Goal: Obtain resource: Download file/media

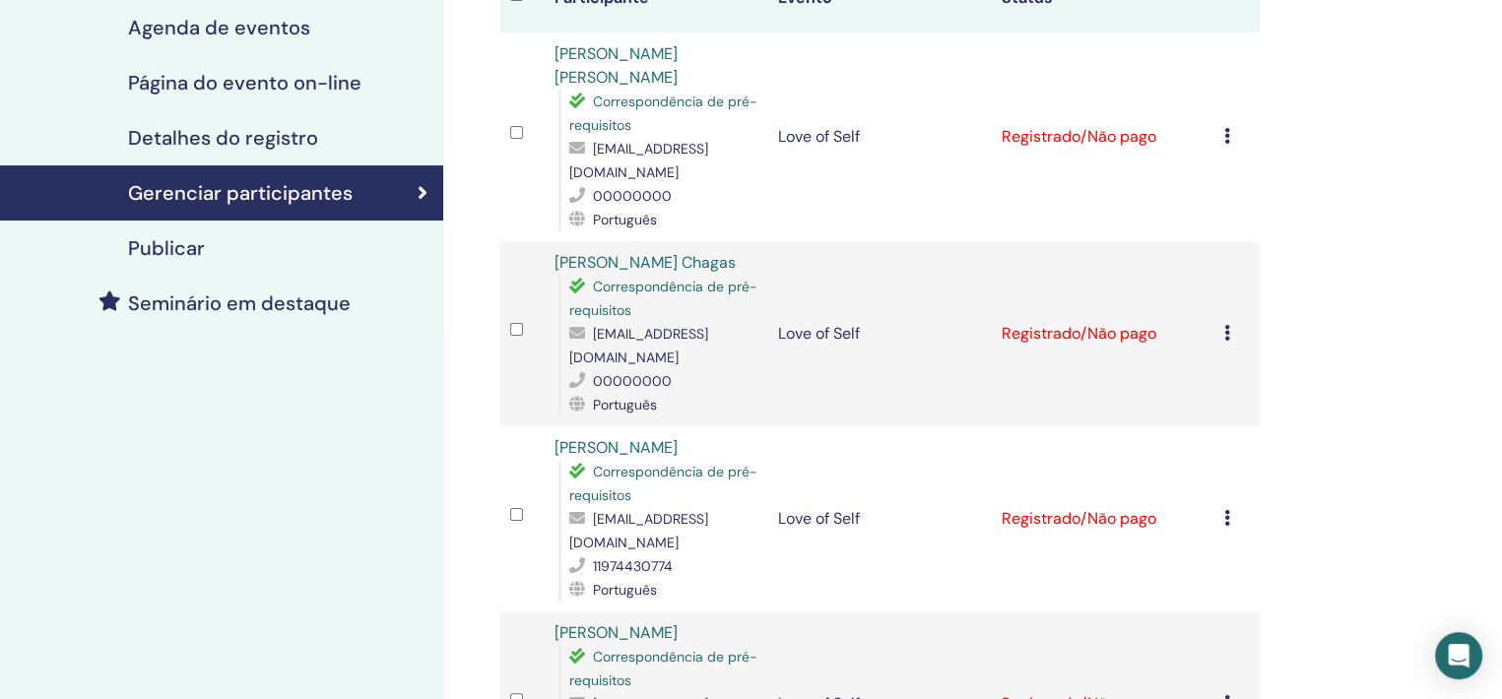
scroll to position [197, 0]
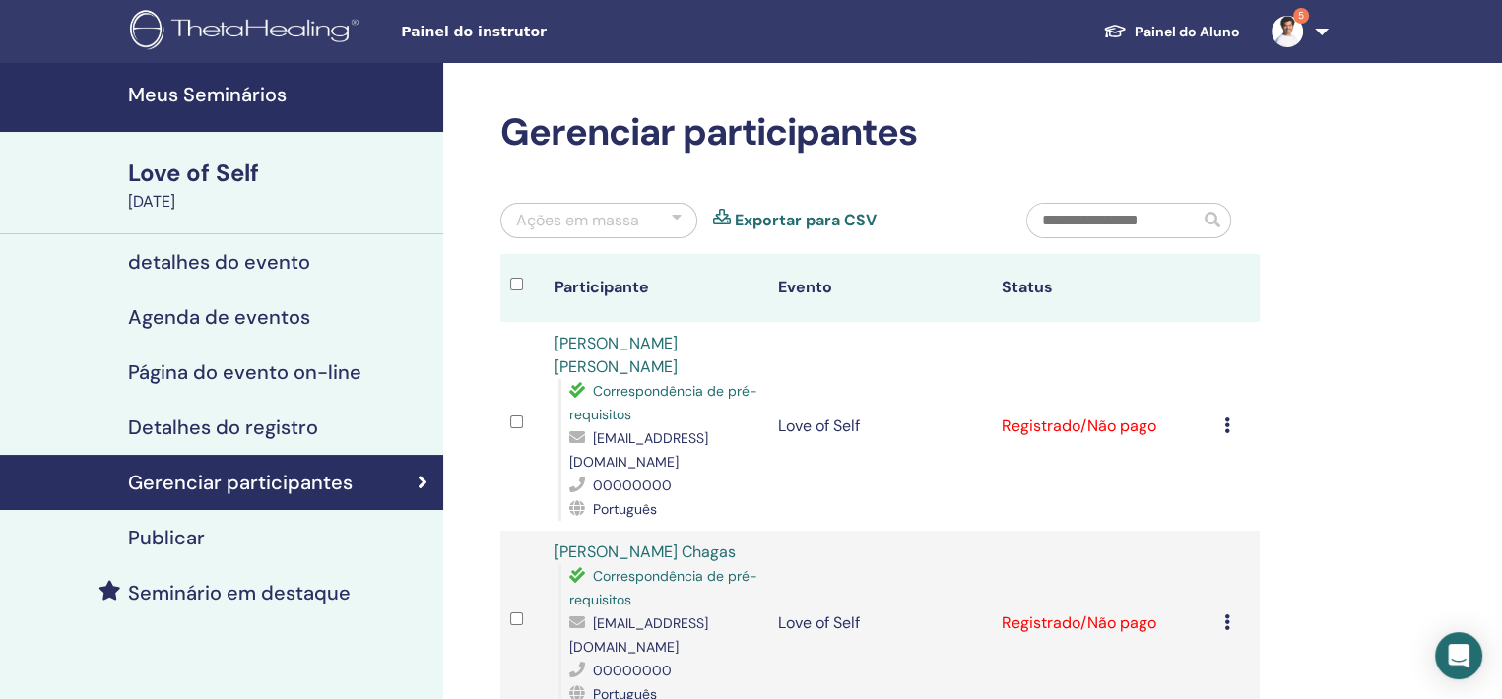
click at [172, 99] on h4 "Meus Seminários" at bounding box center [279, 95] width 303 height 24
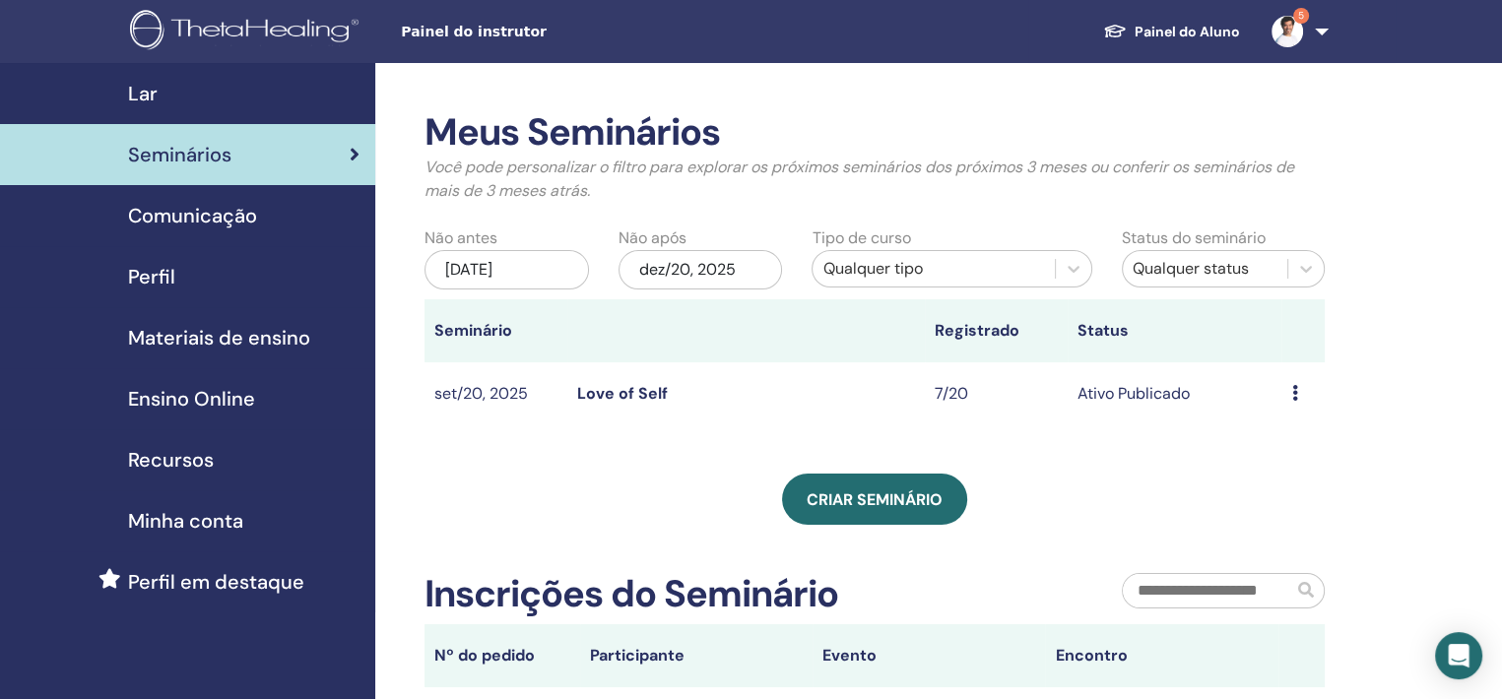
click at [185, 342] on span "Materiais de ensino" at bounding box center [219, 338] width 182 height 30
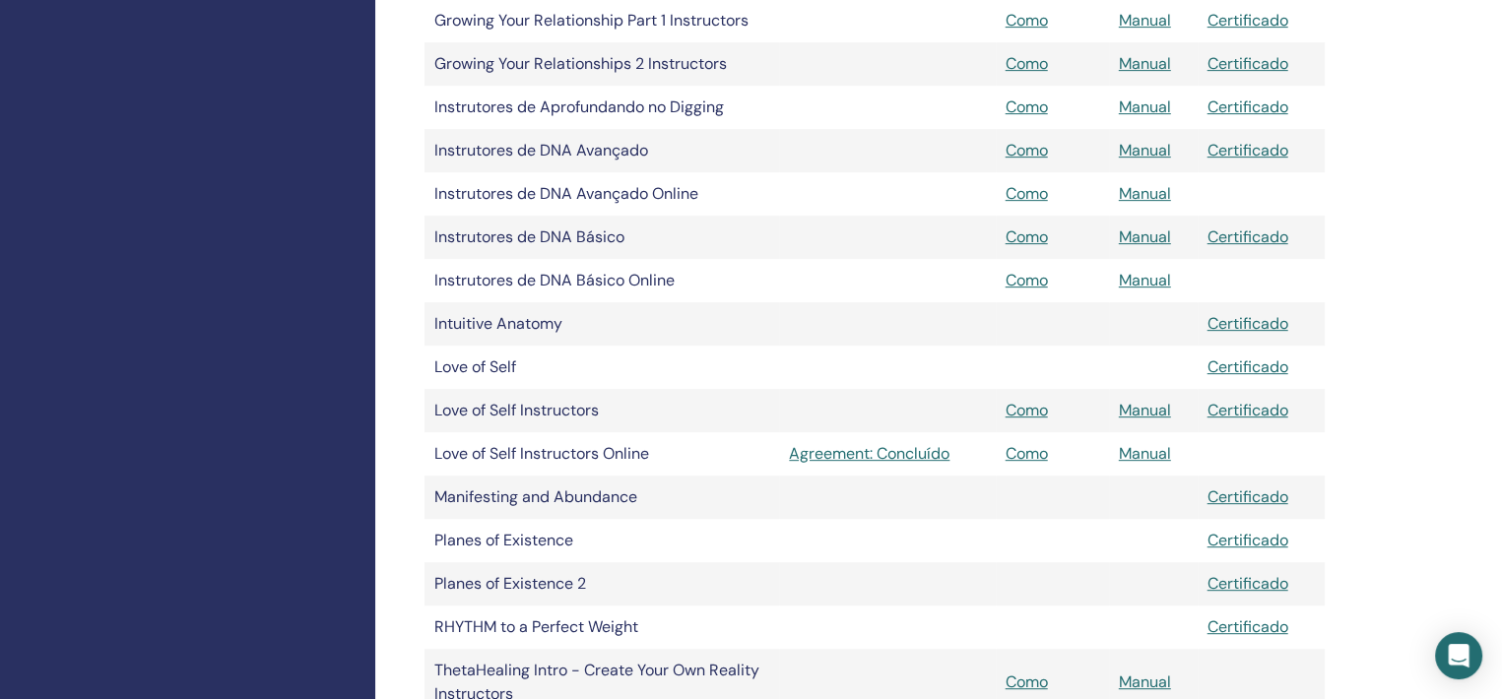
scroll to position [886, 0]
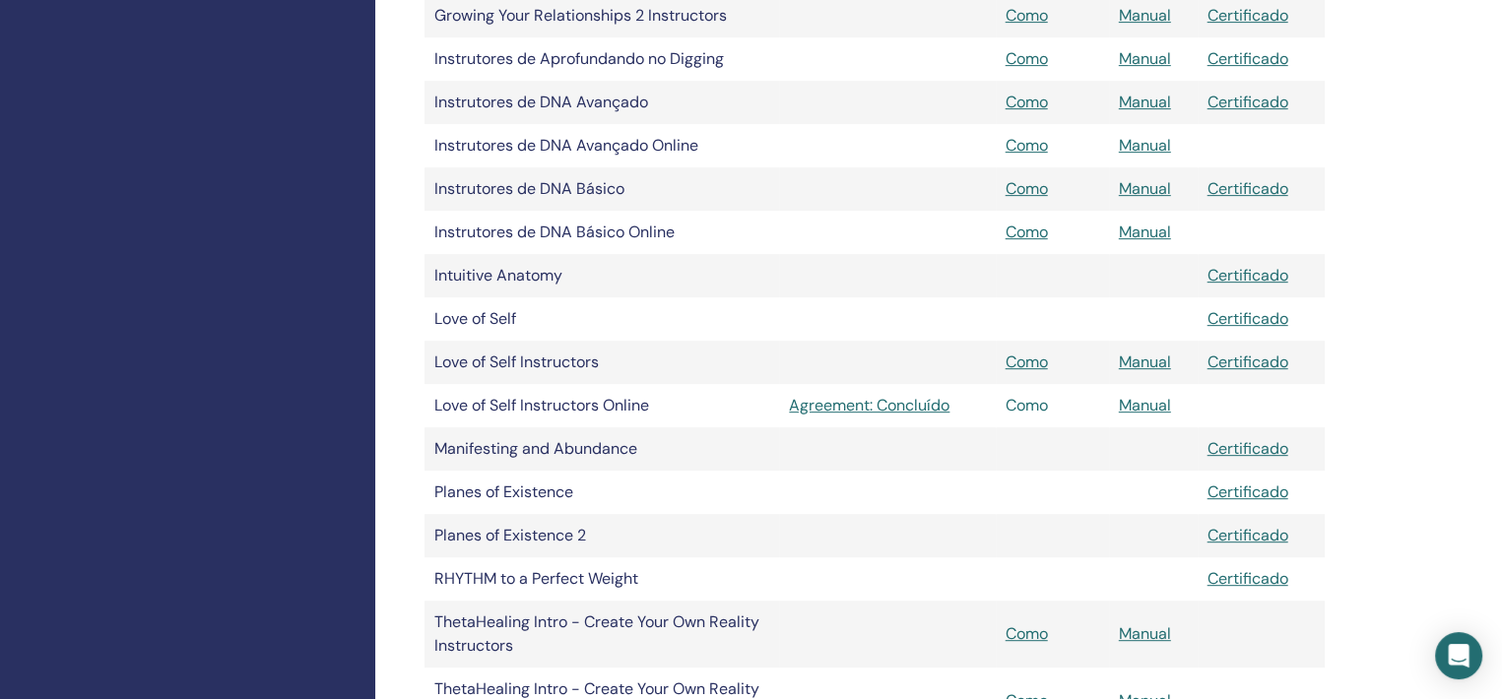
click at [1025, 407] on link "Como" at bounding box center [1027, 405] width 42 height 21
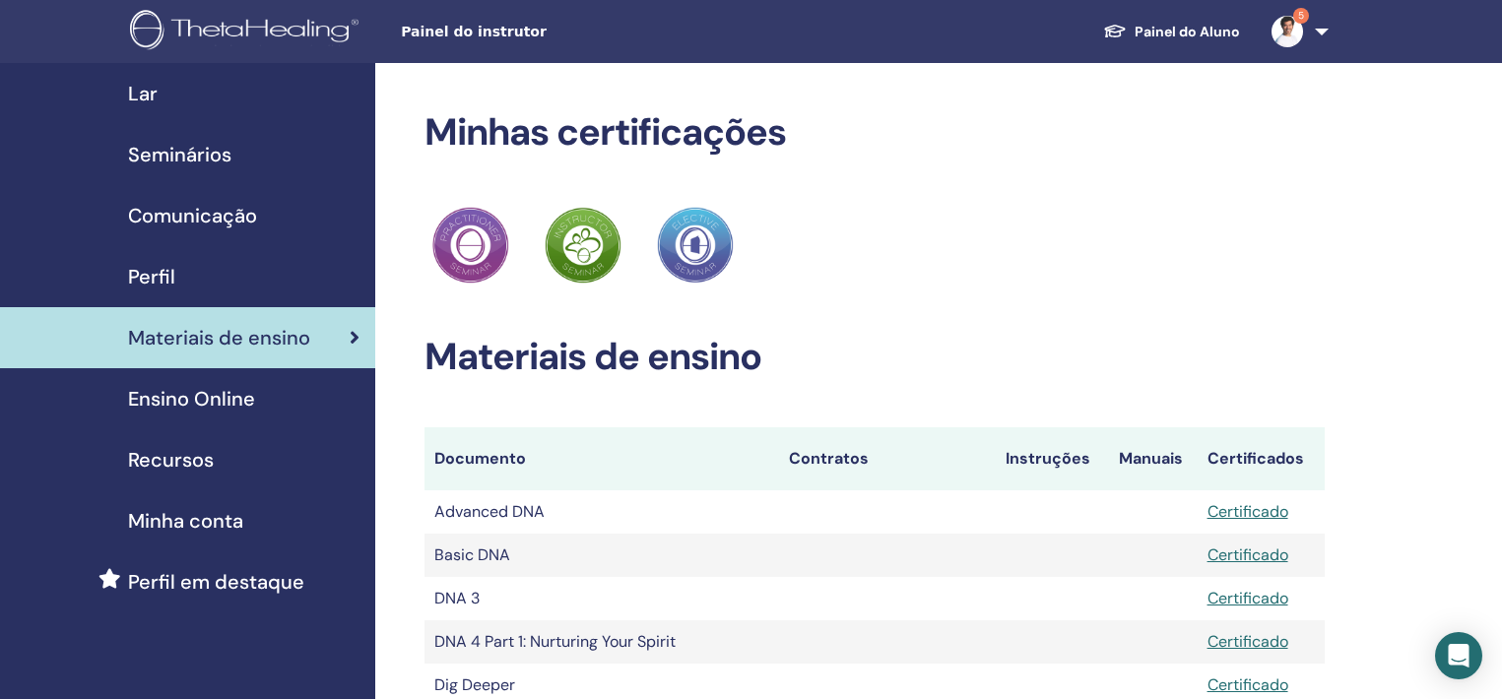
scroll to position [886, 0]
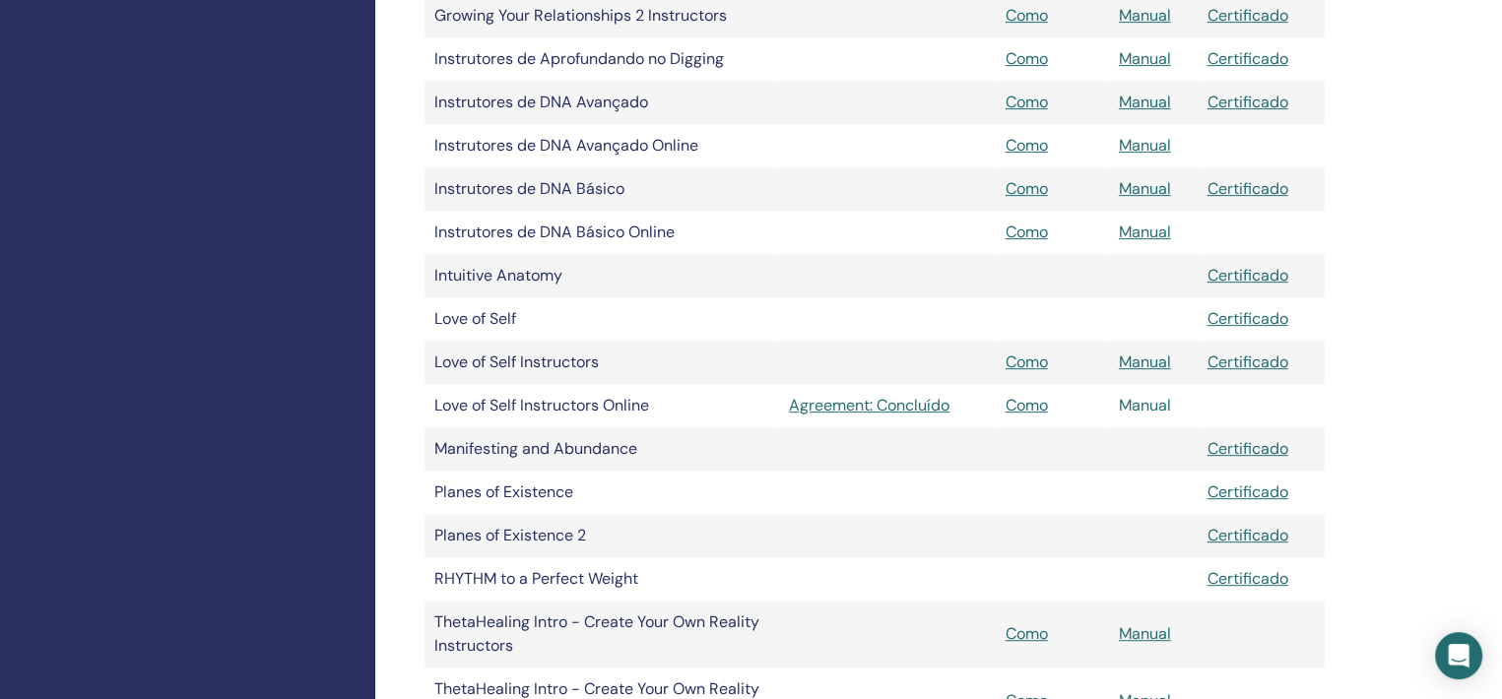
click at [1147, 401] on link "Manual" at bounding box center [1145, 405] width 52 height 21
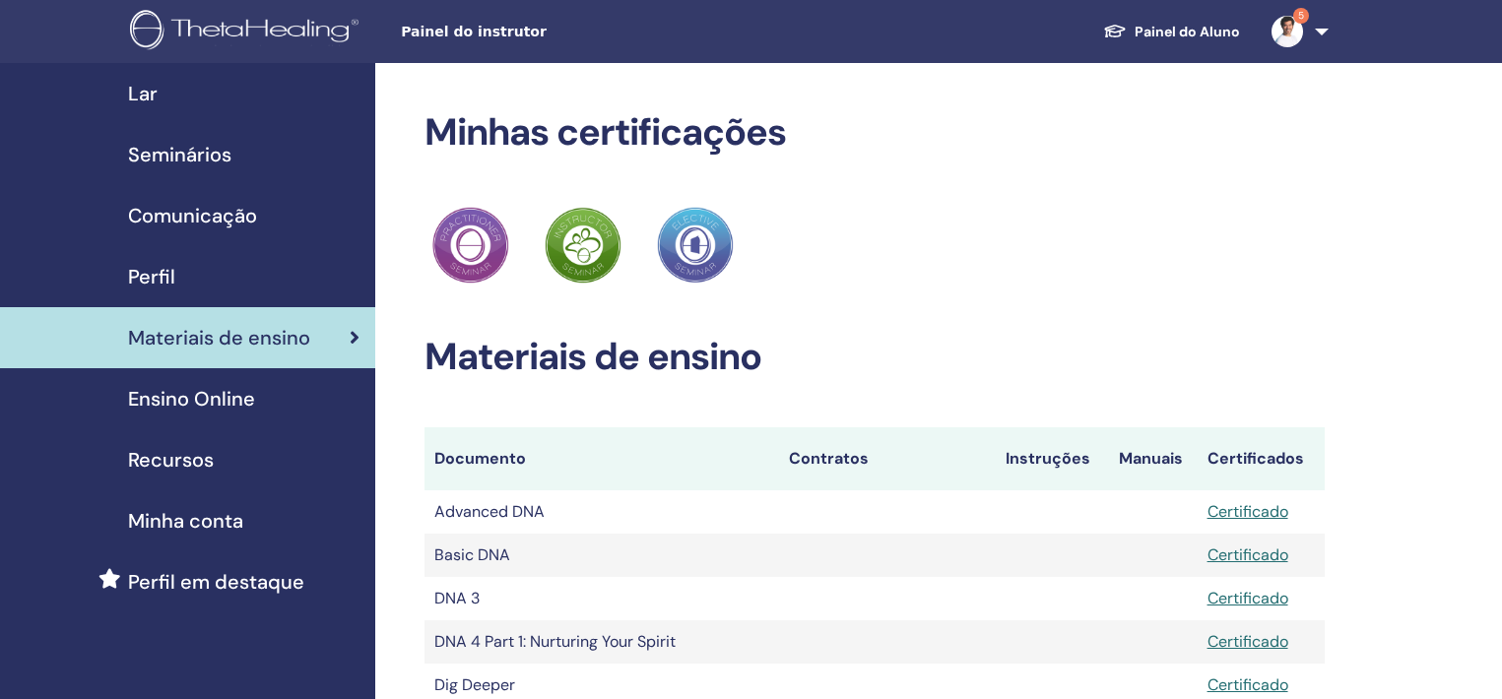
scroll to position [886, 0]
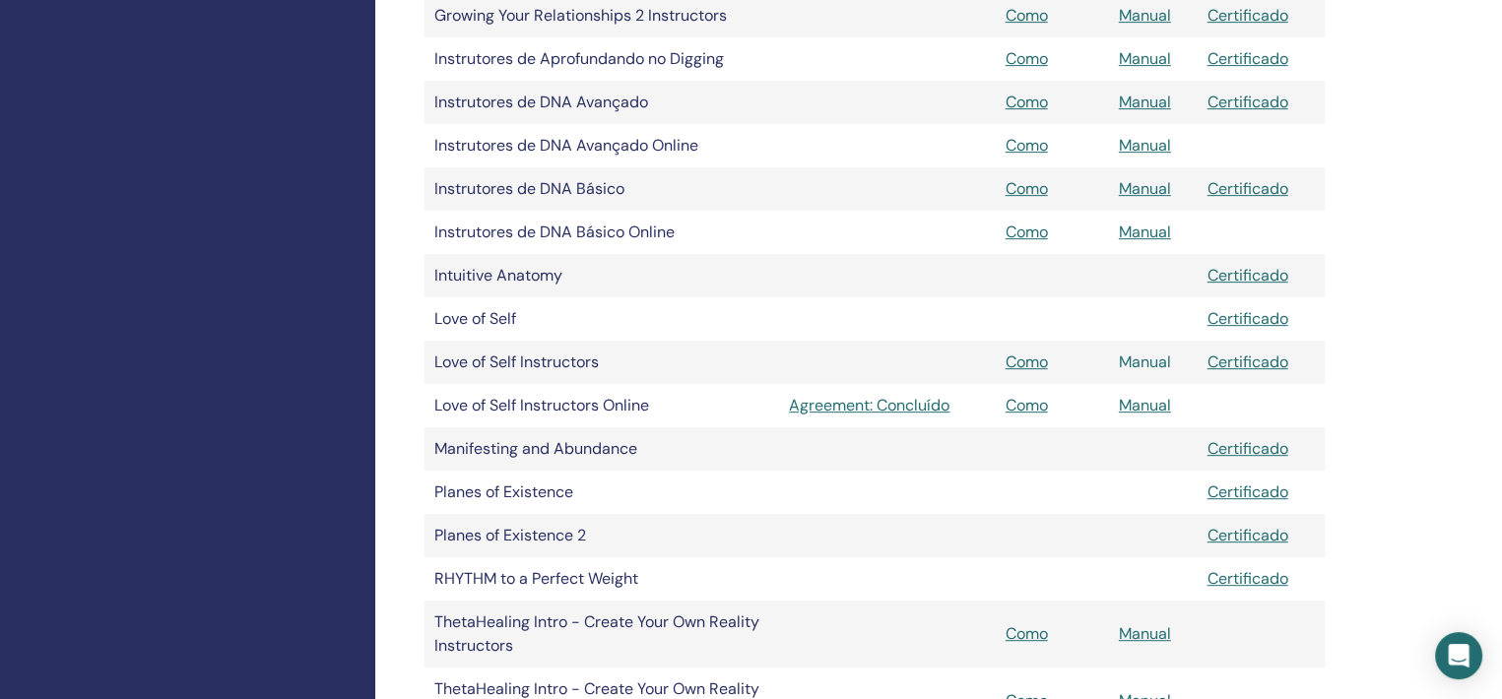
click at [1143, 359] on link "Manual" at bounding box center [1145, 362] width 52 height 21
